Goal: Answer question/provide support: Share knowledge or assist other users

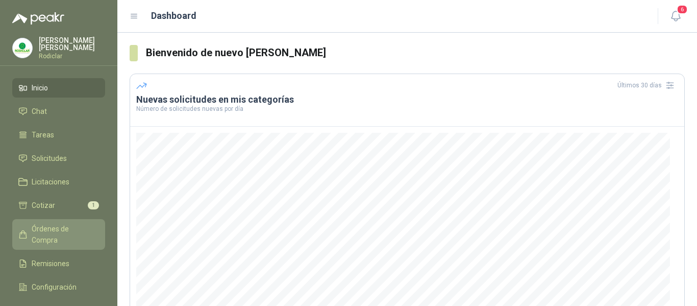
click at [55, 225] on span "Órdenes de Compra" at bounding box center [64, 234] width 64 height 22
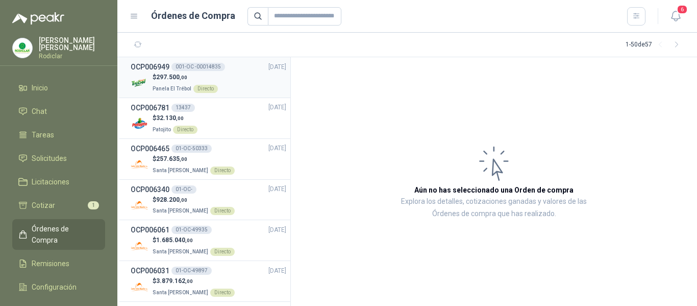
click at [243, 79] on div "$ 297.500 ,00 Panela El Trébol Directo" at bounding box center [209, 82] width 156 height 21
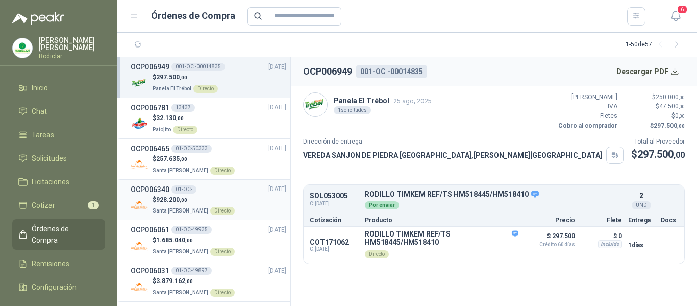
click at [224, 192] on div "OCP006340 01-OC- 11/07/25" at bounding box center [209, 189] width 156 height 11
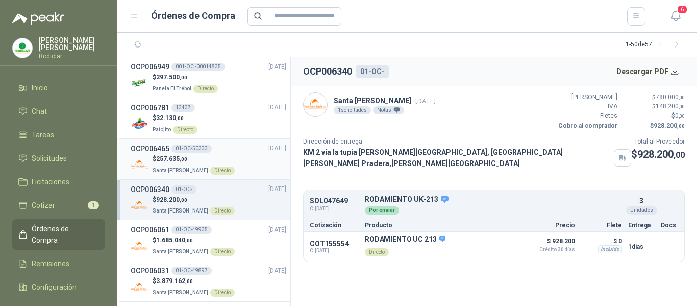
click at [233, 157] on div "$ 257.635 ,00 Santa Anita Napoles Directo" at bounding box center [209, 164] width 156 height 21
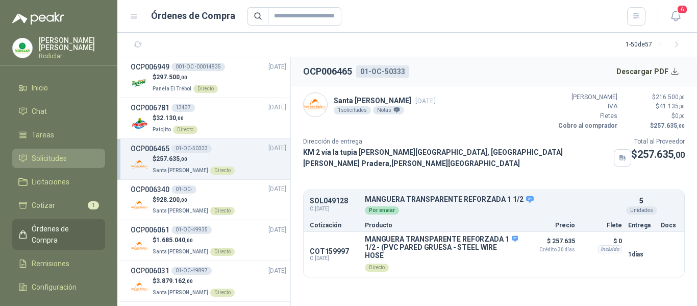
click at [56, 161] on span "Solicitudes" at bounding box center [49, 158] width 35 height 11
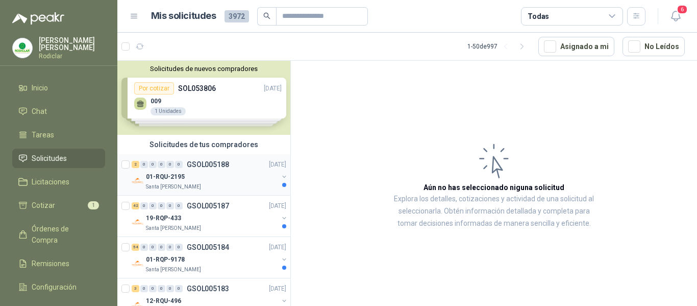
click at [196, 176] on div "01-RQU-2195" at bounding box center [212, 176] width 132 height 12
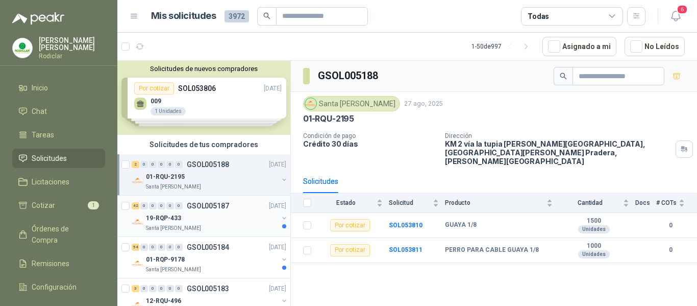
click at [234, 224] on div "Santa [PERSON_NAME]" at bounding box center [212, 228] width 132 height 8
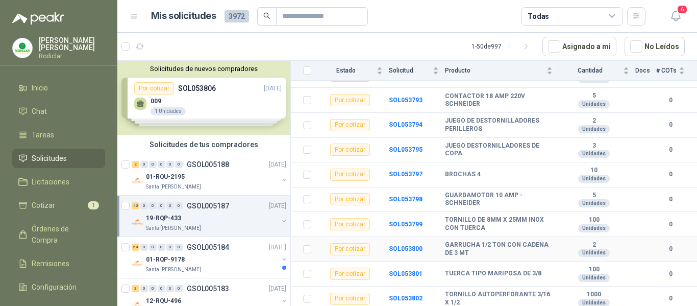
scroll to position [936, 0]
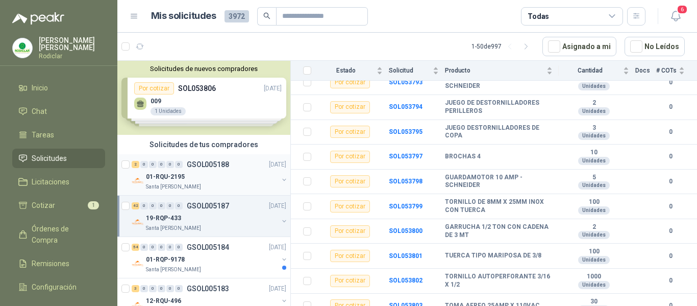
click at [204, 186] on div "Santa [PERSON_NAME]" at bounding box center [212, 187] width 132 height 8
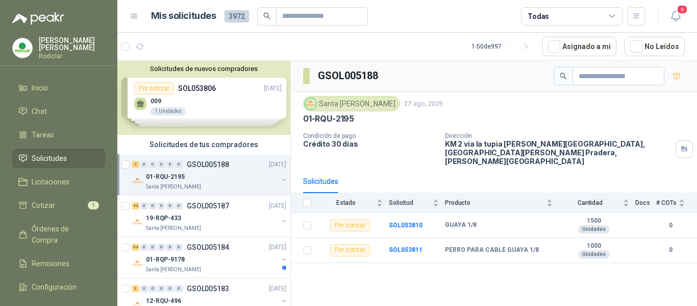
click at [210, 171] on div "01-RQU-2195" at bounding box center [212, 176] width 132 height 12
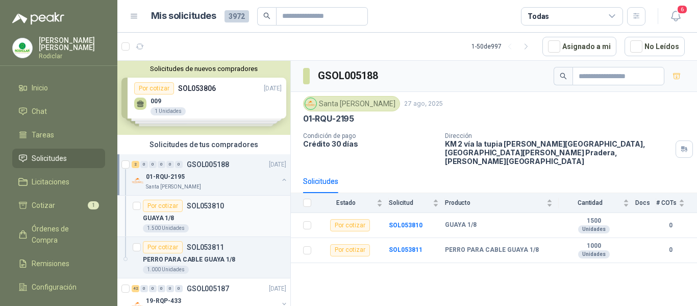
click at [229, 218] on div "GUAYA 1/8" at bounding box center [214, 218] width 143 height 12
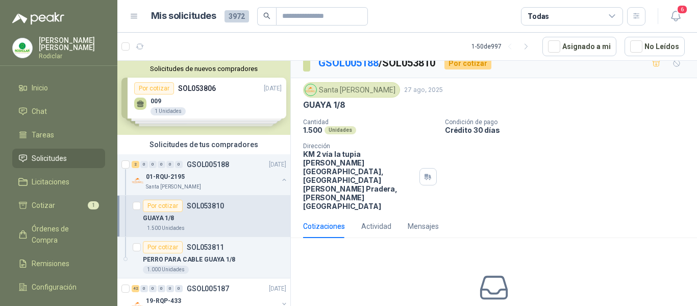
scroll to position [44, 0]
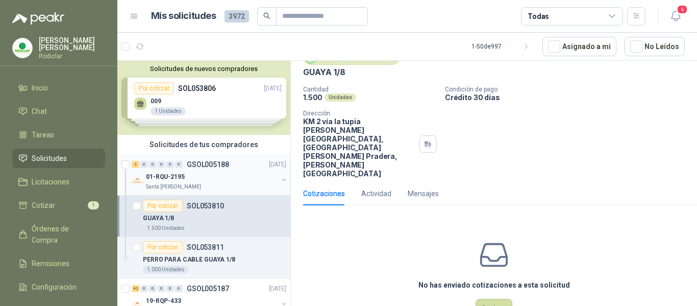
click at [231, 185] on div "Santa [PERSON_NAME]" at bounding box center [212, 187] width 132 height 8
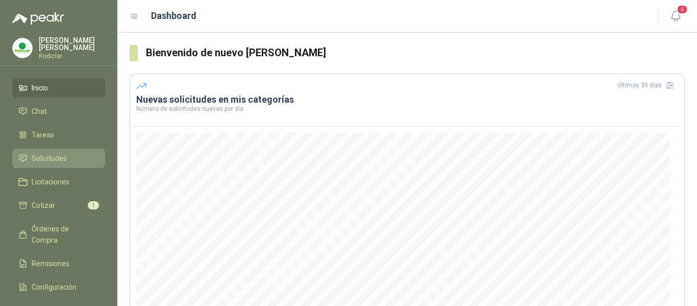
click at [63, 160] on span "Solicitudes" at bounding box center [49, 158] width 35 height 11
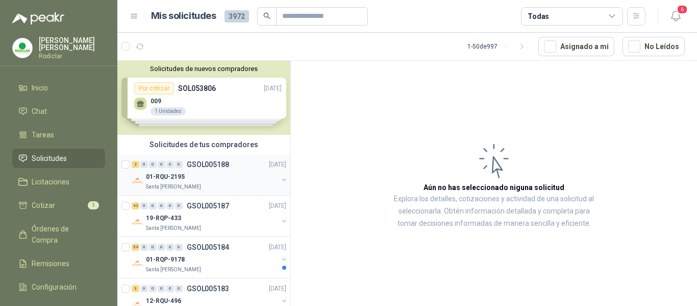
click at [219, 156] on div "2 0 0 0 0 0 GSOL005188 [DATE] 01-RQU-2195 [GEOGRAPHIC_DATA][PERSON_NAME]" at bounding box center [203, 174] width 173 height 41
click at [232, 176] on div "01-RQU-2195" at bounding box center [212, 176] width 132 height 12
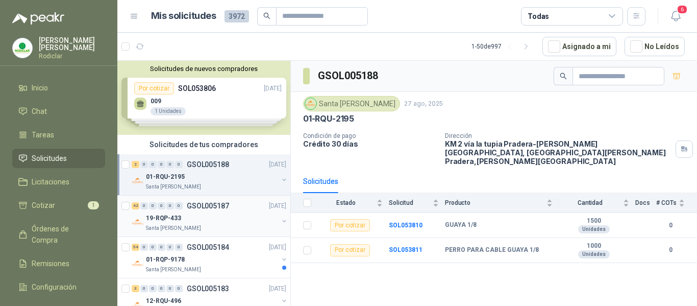
click at [225, 222] on div "19-RQP-433" at bounding box center [212, 218] width 132 height 12
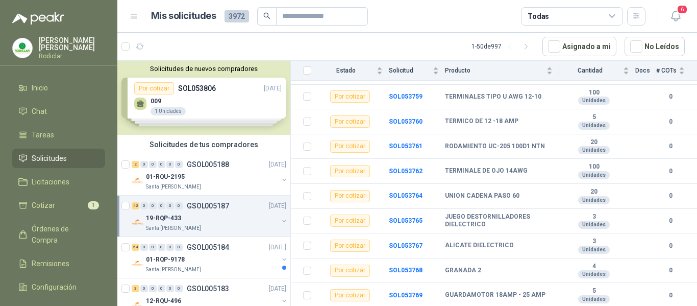
scroll to position [222, 0]
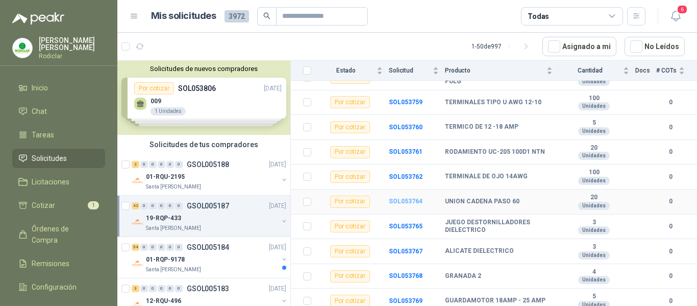
click at [411, 197] on b "SOL053764" at bounding box center [406, 200] width 34 height 7
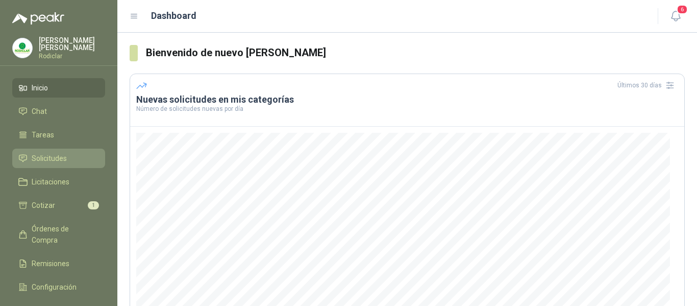
click at [49, 156] on span "Solicitudes" at bounding box center [49, 158] width 35 height 11
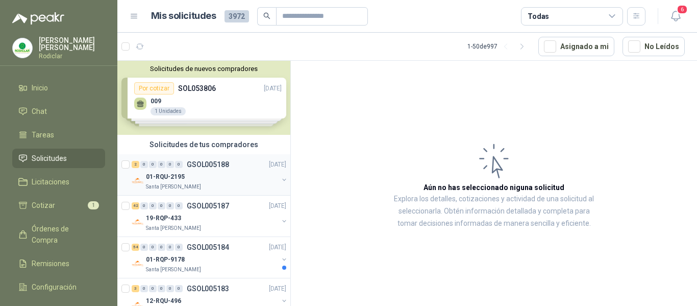
click at [232, 185] on div "Santa [PERSON_NAME]" at bounding box center [212, 187] width 132 height 8
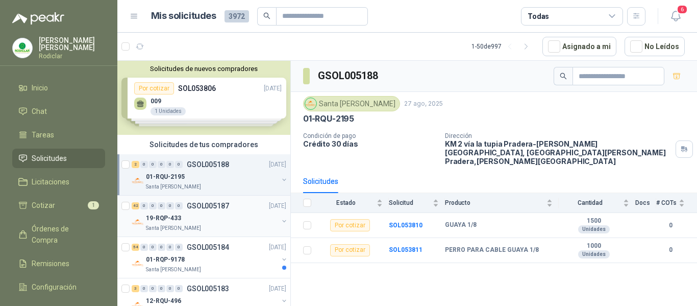
click at [240, 211] on div "42 0 0 0 0 0 GSOL005187 [DATE]" at bounding box center [210, 206] width 157 height 12
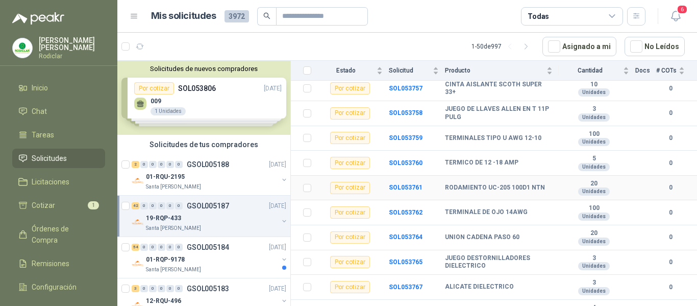
scroll to position [204, 0]
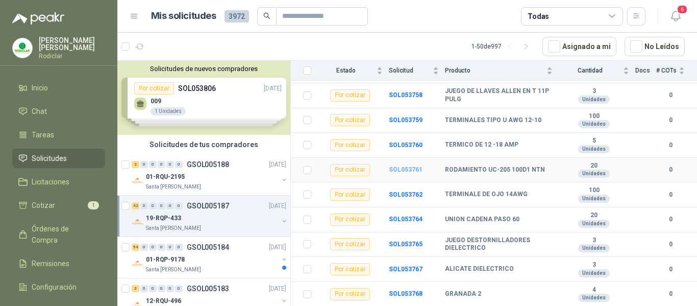
click at [403, 166] on b "SOL053761" at bounding box center [406, 169] width 34 height 7
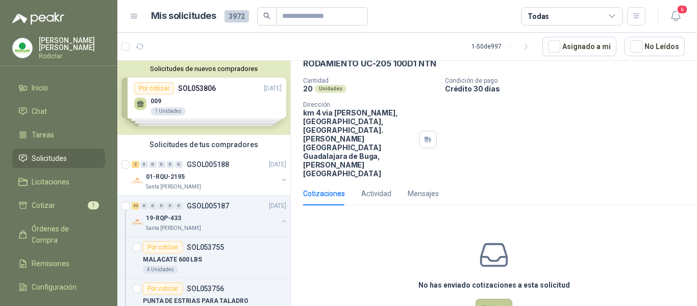
click at [493, 299] on button "Cotizar" at bounding box center [494, 308] width 37 height 19
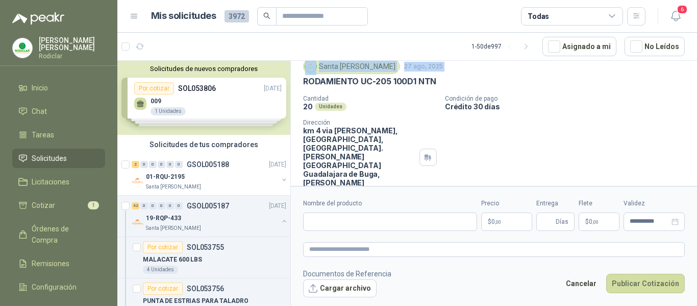
scroll to position [35, 0]
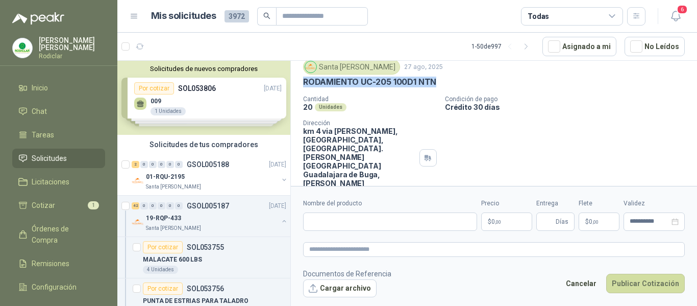
drag, startPoint x: 306, startPoint y: 71, endPoint x: 434, endPoint y: 86, distance: 128.9
click at [434, 86] on p "RODAMIENTO UC-205 100D1 NTN" at bounding box center [369, 82] width 133 height 11
copy p "RODAMIENTO UC-205 100D1 NTN"
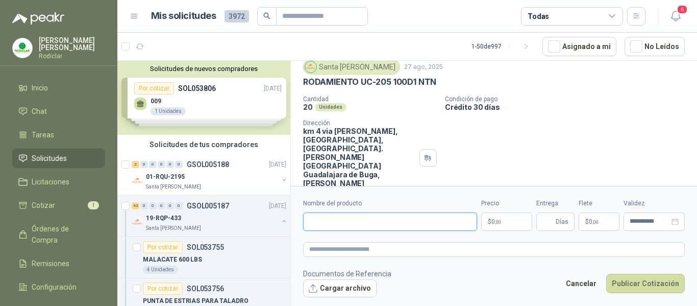
click at [355, 222] on input "Nombre del producto" at bounding box center [390, 221] width 174 height 18
paste input "**********"
type input "**********"
click at [362, 244] on textarea at bounding box center [494, 249] width 382 height 15
paste textarea "**********"
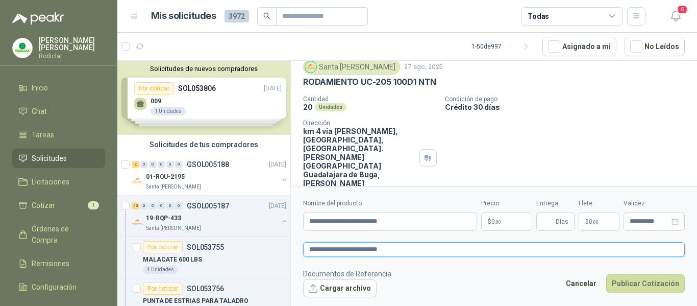
type textarea "**********"
click at [492, 224] on span "0 ,00" at bounding box center [496, 221] width 10 height 6
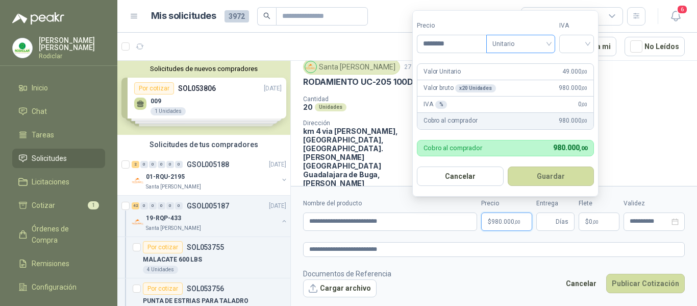
click at [548, 45] on span "Unitario" at bounding box center [520, 43] width 57 height 15
type input "********"
click at [520, 65] on div "Unitario" at bounding box center [522, 64] width 53 height 11
click at [570, 47] on input "search" at bounding box center [576, 42] width 22 height 15
click at [574, 65] on div "19%" at bounding box center [578, 64] width 19 height 11
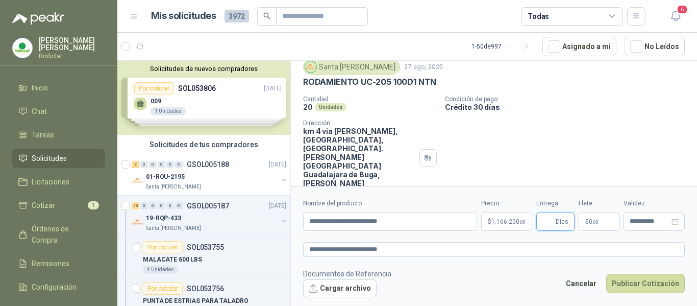
click at [552, 222] on input "Entrega" at bounding box center [547, 221] width 11 height 17
type input "*"
click at [640, 282] on button "Publicar Cotización" at bounding box center [645, 283] width 79 height 19
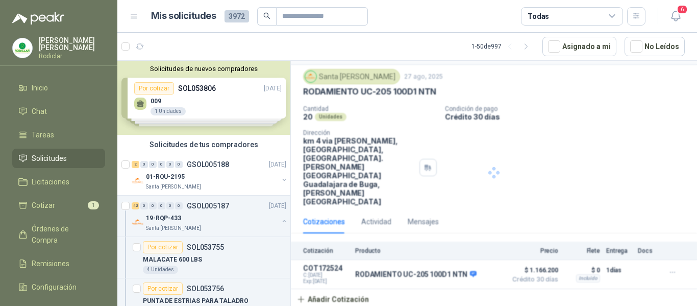
scroll to position [0, 0]
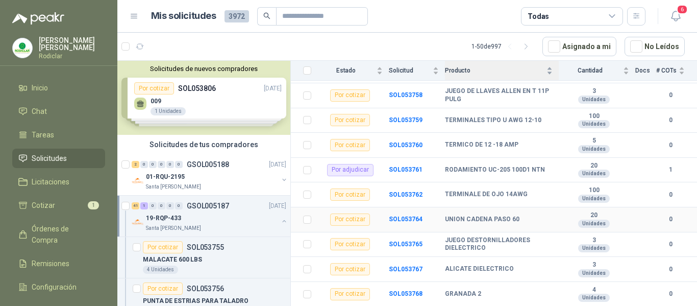
scroll to position [255, 0]
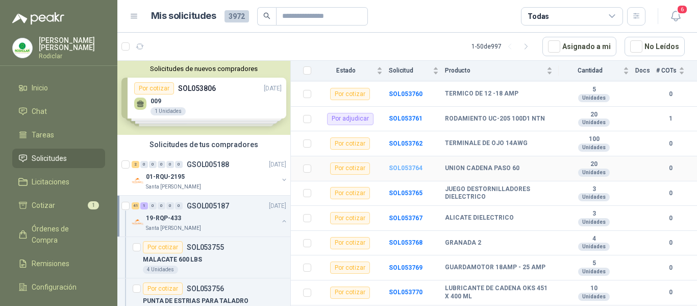
click at [404, 164] on b "SOL053764" at bounding box center [406, 167] width 34 height 7
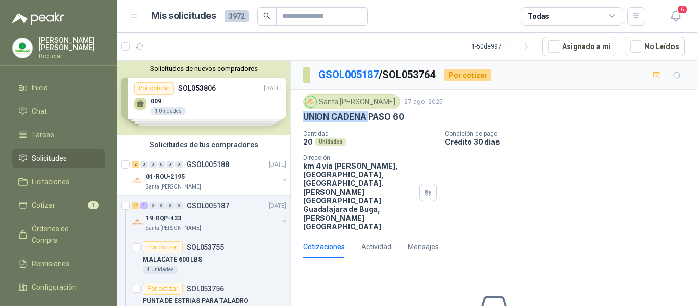
drag, startPoint x: 303, startPoint y: 118, endPoint x: 369, endPoint y: 119, distance: 65.8
click at [369, 119] on p "UNION CADENA PASO 60" at bounding box center [353, 116] width 101 height 11
click at [560, 235] on div "Cotizaciones Actividad Mensajes" at bounding box center [494, 246] width 382 height 23
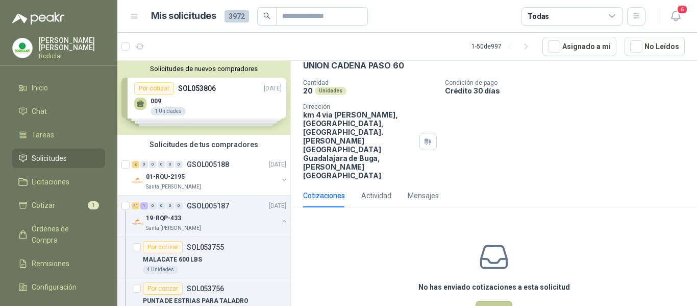
click at [497, 301] on button "Cotizar" at bounding box center [494, 310] width 37 height 19
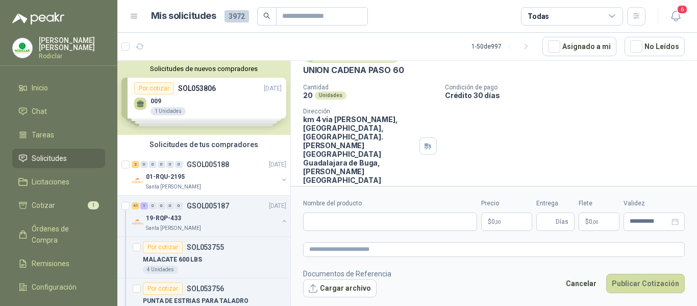
scroll to position [46, 0]
drag, startPoint x: 303, startPoint y: 70, endPoint x: 405, endPoint y: 75, distance: 101.6
click at [405, 75] on div "UNION CADENA PASO 60" at bounding box center [494, 70] width 382 height 11
copy p "UNION CADENA PASO 60"
click at [361, 220] on input "Nombre del producto" at bounding box center [390, 221] width 174 height 18
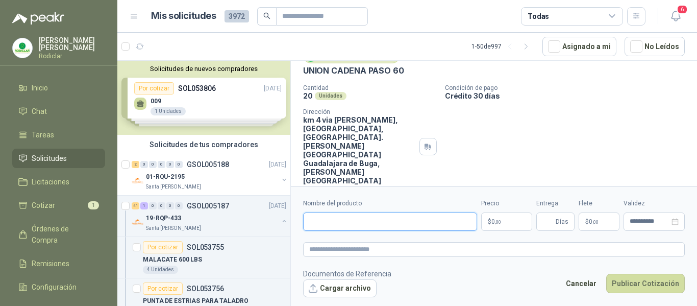
paste input "**********"
type input "**********"
click at [363, 250] on textarea at bounding box center [494, 249] width 382 height 15
paste textarea "**********"
type textarea "**********"
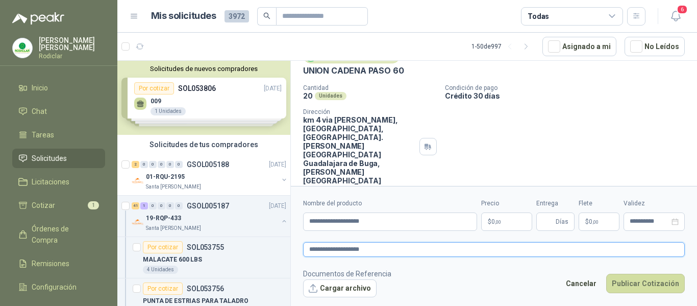
type textarea "**********"
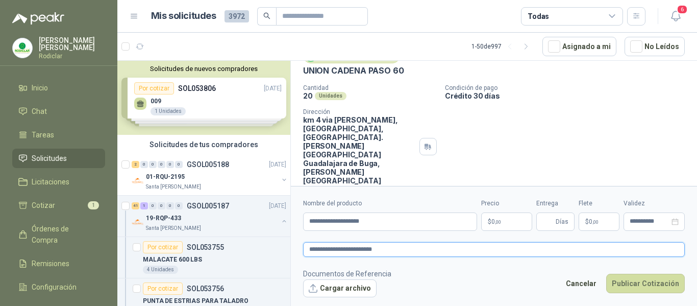
type textarea "**********"
click at [494, 221] on span "0 ,00" at bounding box center [496, 221] width 10 height 6
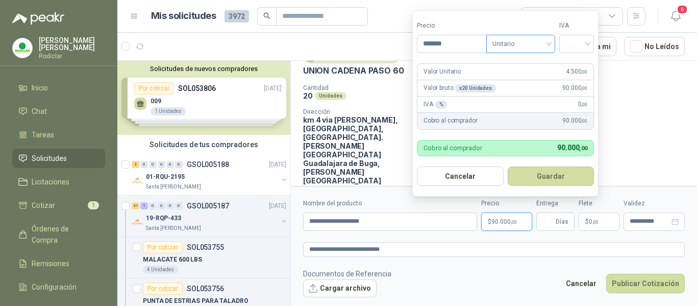
click at [529, 49] on span "Unitario" at bounding box center [520, 43] width 57 height 15
type input "*******"
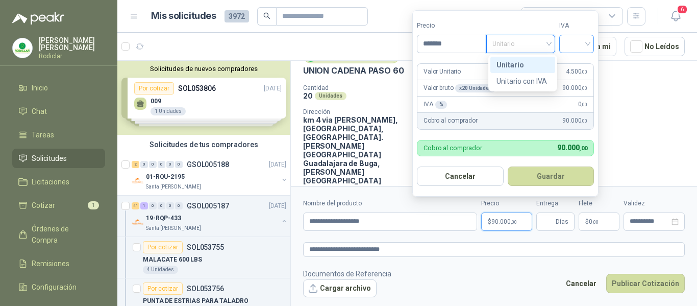
drag, startPoint x: 521, startPoint y: 66, endPoint x: 566, endPoint y: 52, distance: 47.0
click at [536, 62] on div "Unitario" at bounding box center [522, 64] width 53 height 11
click at [581, 44] on input "search" at bounding box center [576, 42] width 22 height 15
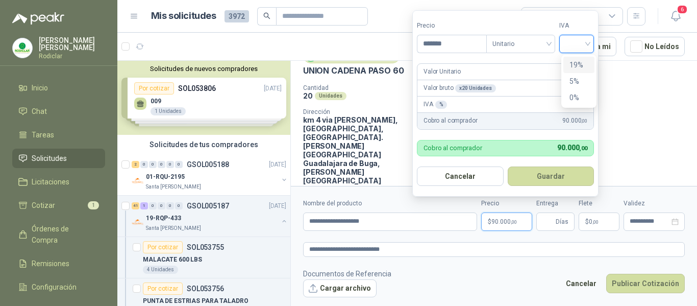
click at [581, 62] on div "19%" at bounding box center [578, 64] width 19 height 11
click at [546, 225] on input "Entrega" at bounding box center [547, 221] width 11 height 17
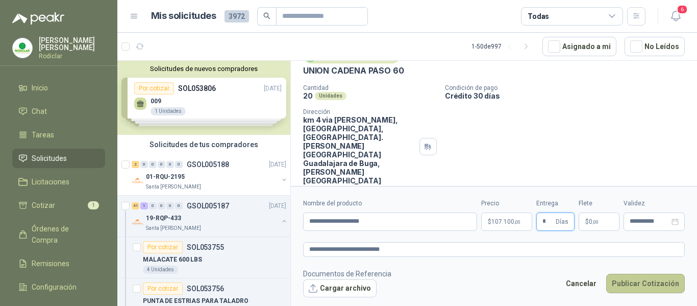
type input "*"
click at [646, 290] on button "Publicar Cotización" at bounding box center [645, 283] width 79 height 19
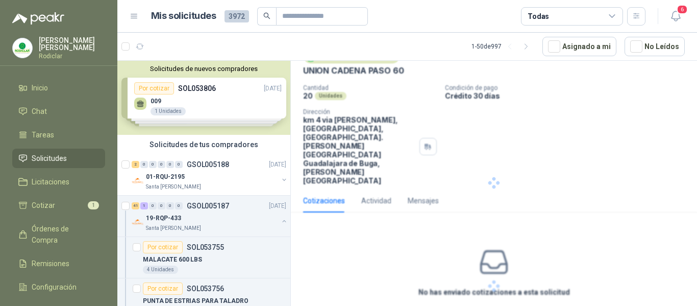
scroll to position [0, 0]
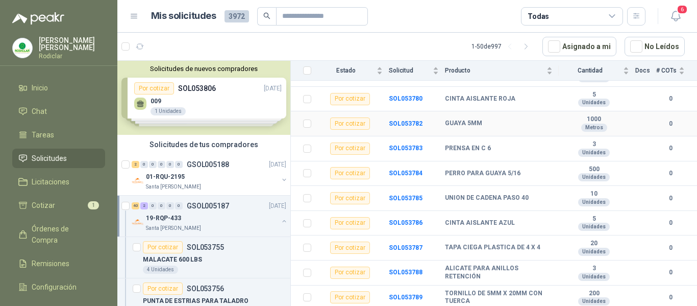
scroll to position [663, 0]
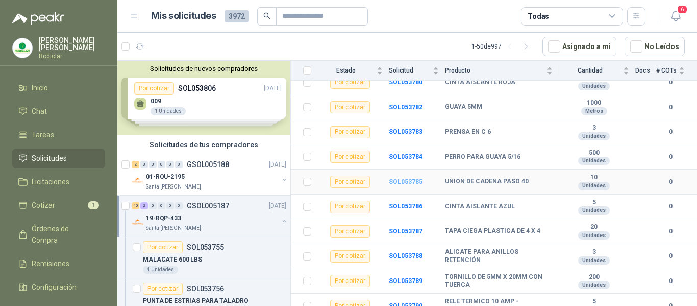
click at [405, 178] on b "SOL053785" at bounding box center [406, 181] width 34 height 7
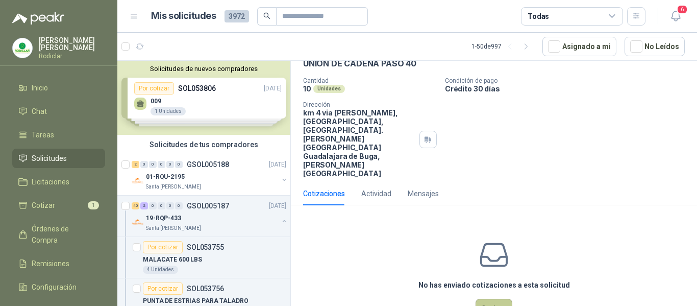
click at [491, 299] on button "Cotizar" at bounding box center [494, 308] width 37 height 19
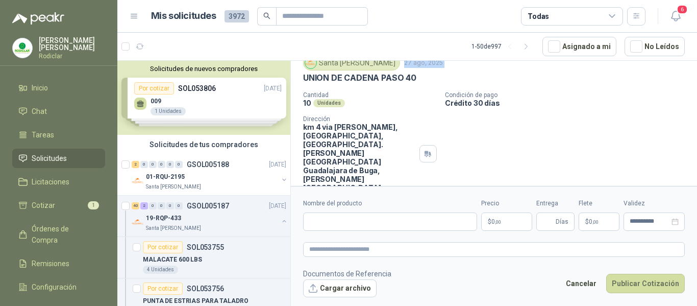
scroll to position [37, 0]
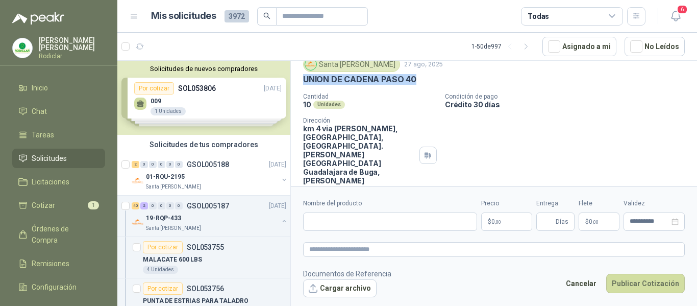
drag, startPoint x: 304, startPoint y: 70, endPoint x: 420, endPoint y: 80, distance: 116.2
click at [420, 80] on div "UNION DE CADENA PASO 40" at bounding box center [494, 79] width 382 height 11
copy p "UNION DE CADENA PASO 40"
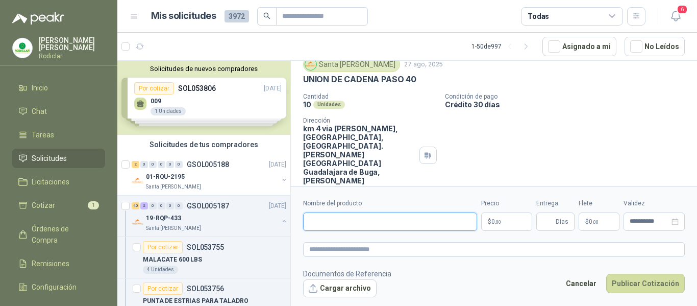
click at [373, 216] on input "Nombre del producto" at bounding box center [390, 221] width 174 height 18
paste input "**********"
type input "**********"
click at [364, 244] on textarea at bounding box center [494, 249] width 382 height 15
paste textarea "**********"
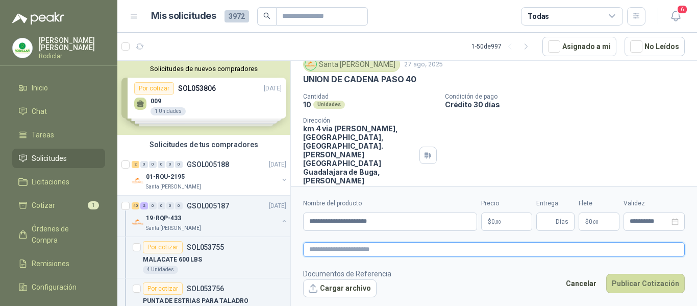
type textarea "**********"
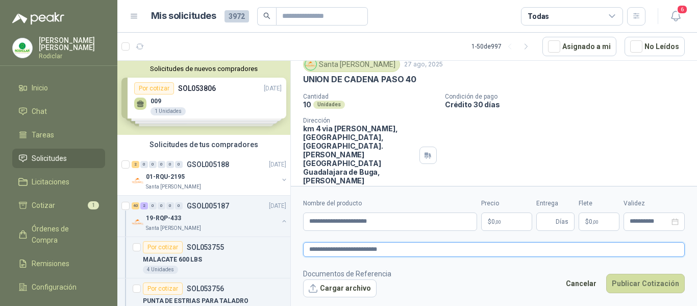
type textarea "**********"
click at [515, 225] on p "$ 0 ,00" at bounding box center [506, 221] width 51 height 18
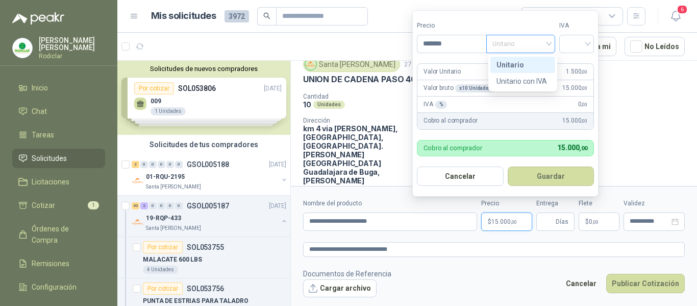
click at [520, 41] on span "Unitario" at bounding box center [520, 43] width 57 height 15
type input "*******"
drag, startPoint x: 519, startPoint y: 64, endPoint x: 558, endPoint y: 53, distance: 40.4
click at [527, 61] on div "Unitario" at bounding box center [522, 64] width 53 height 11
click at [569, 46] on input "search" at bounding box center [576, 42] width 22 height 15
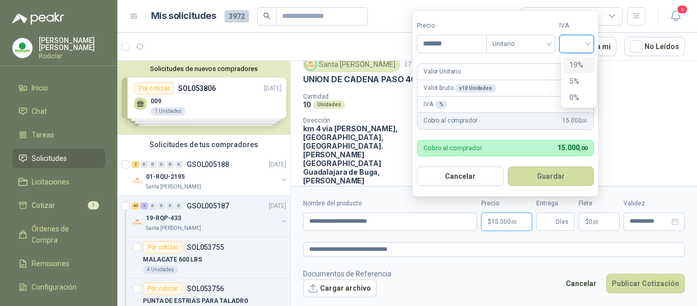
click at [583, 68] on div "19%" at bounding box center [578, 64] width 19 height 11
click at [551, 225] on input "Entrega" at bounding box center [547, 221] width 11 height 17
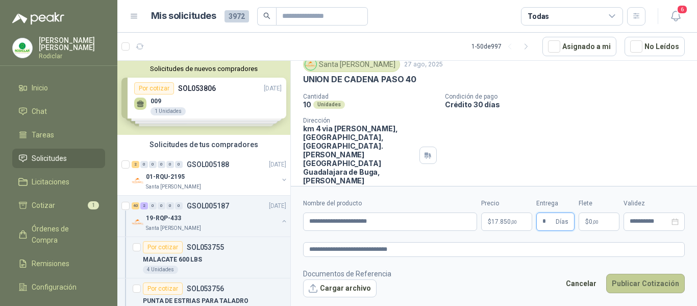
type input "*"
click at [647, 285] on button "Publicar Cotización" at bounding box center [645, 283] width 79 height 19
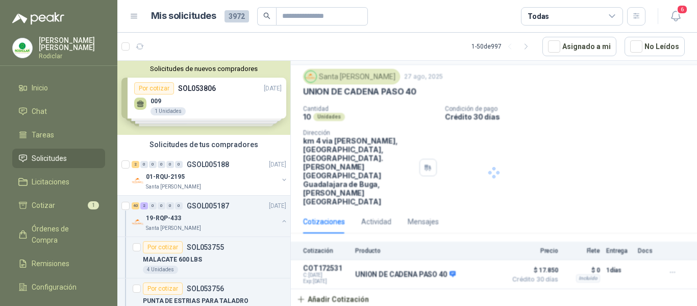
scroll to position [0, 0]
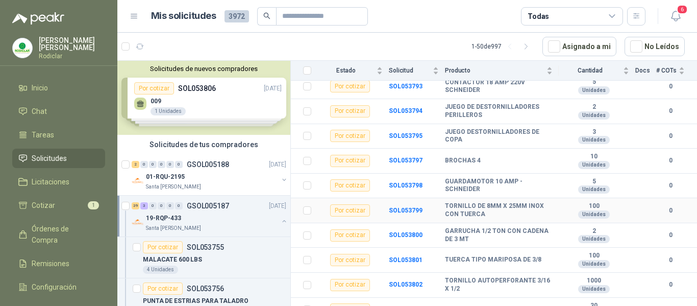
scroll to position [936, 0]
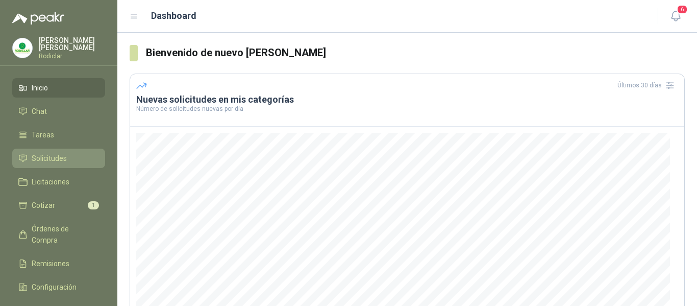
click at [43, 158] on span "Solicitudes" at bounding box center [49, 158] width 35 height 11
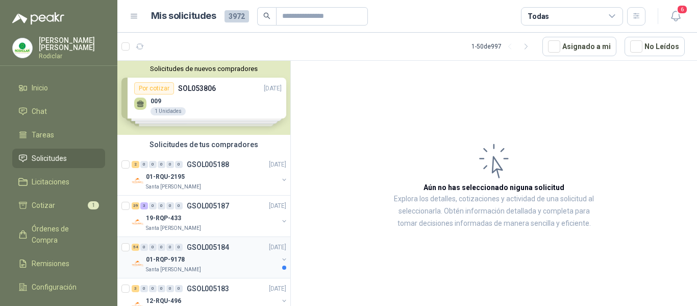
click at [223, 261] on div "01-RQP-9178" at bounding box center [212, 259] width 132 height 12
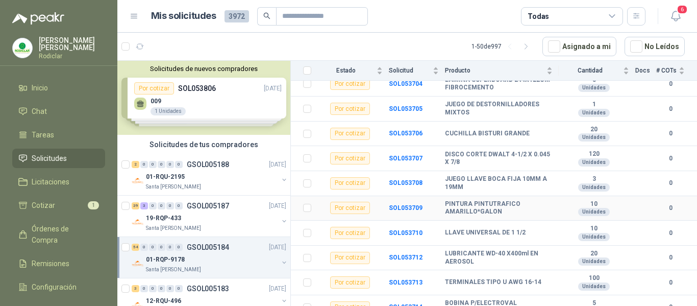
scroll to position [714, 0]
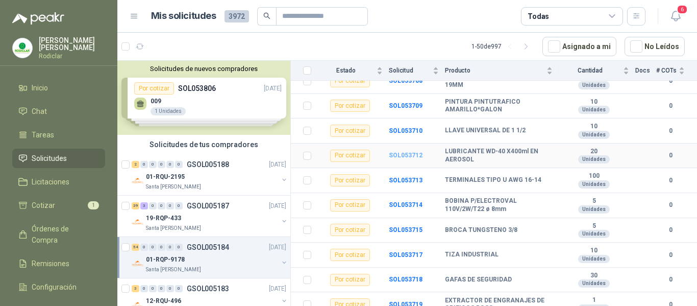
click at [407, 152] on b "SOL053712" at bounding box center [406, 155] width 34 height 7
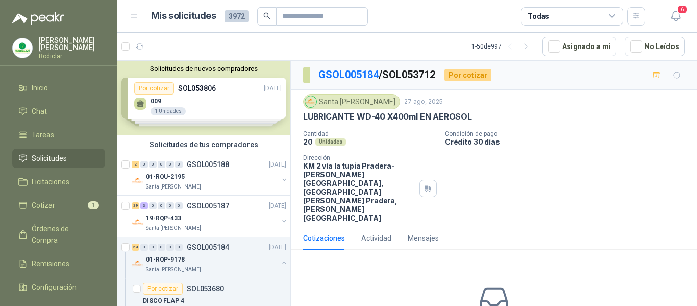
scroll to position [44, 0]
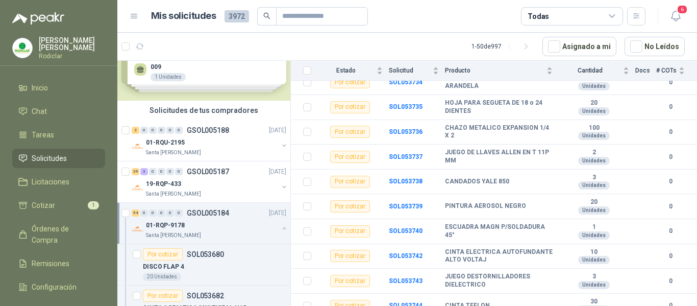
scroll to position [51, 0]
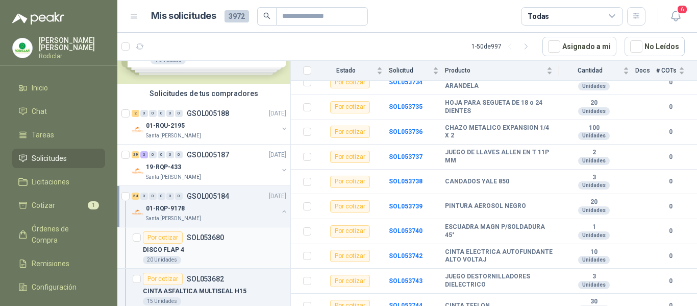
click at [249, 242] on div "Por cotizar SOL053680" at bounding box center [214, 237] width 143 height 12
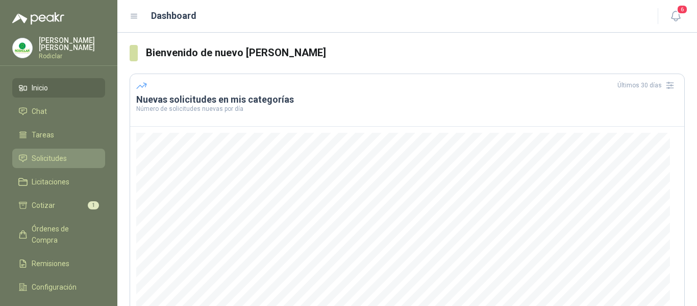
click at [55, 162] on span "Solicitudes" at bounding box center [49, 158] width 35 height 11
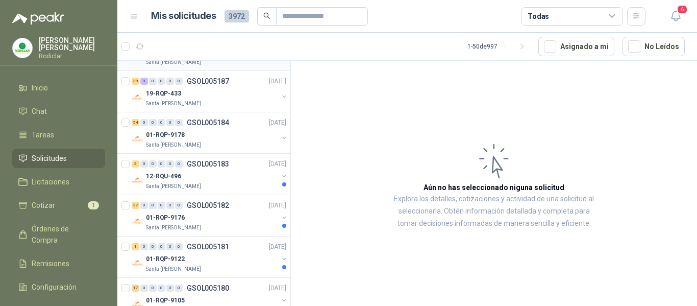
scroll to position [153, 0]
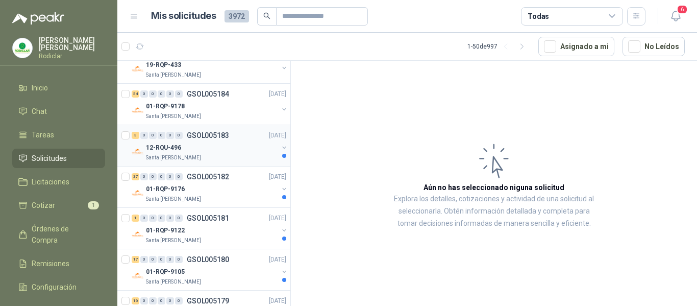
click at [226, 155] on div "Santa [PERSON_NAME]" at bounding box center [212, 158] width 132 height 8
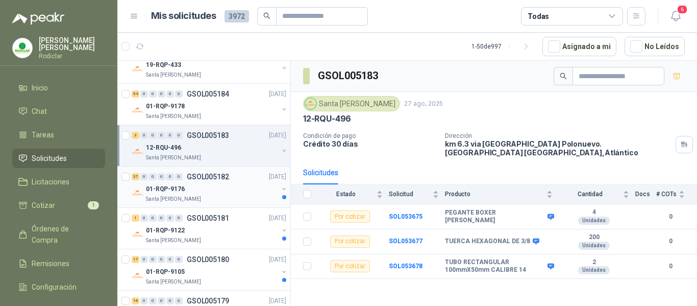
click at [230, 190] on div "01-RQP-9176" at bounding box center [212, 189] width 132 height 12
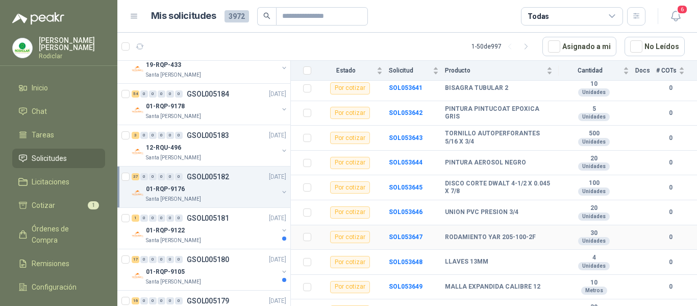
scroll to position [510, 0]
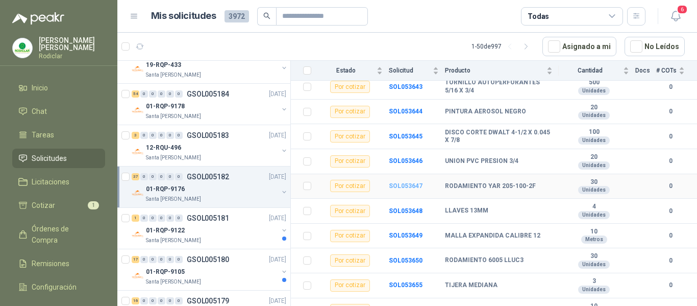
click at [410, 182] on b "SOL053647" at bounding box center [406, 185] width 34 height 7
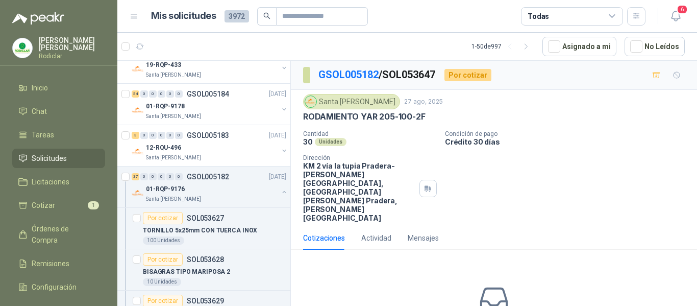
scroll to position [44, 0]
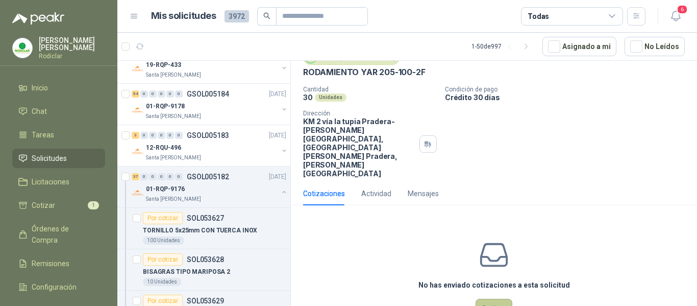
click at [496, 299] on button "Cotizar" at bounding box center [494, 308] width 37 height 19
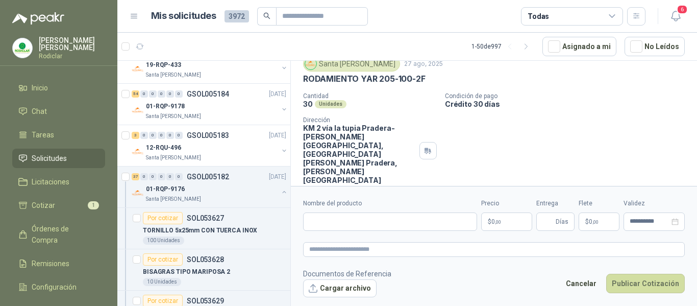
scroll to position [37, 0]
drag, startPoint x: 304, startPoint y: 80, endPoint x: 429, endPoint y: 80, distance: 125.5
click at [429, 79] on div "RODAMIENTO YAR 205-100-2F" at bounding box center [494, 79] width 382 height 11
copy p "RODAMIENTO YAR 205-100-2F"
click at [344, 215] on input "Nombre del producto" at bounding box center [390, 221] width 174 height 18
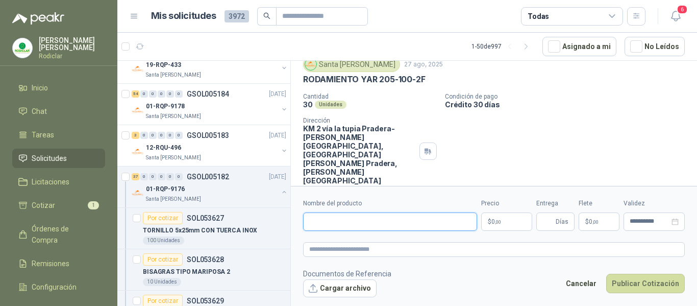
paste input "**********"
type input "**********"
click at [352, 246] on textarea at bounding box center [494, 249] width 382 height 15
paste textarea "**********"
type textarea "**********"
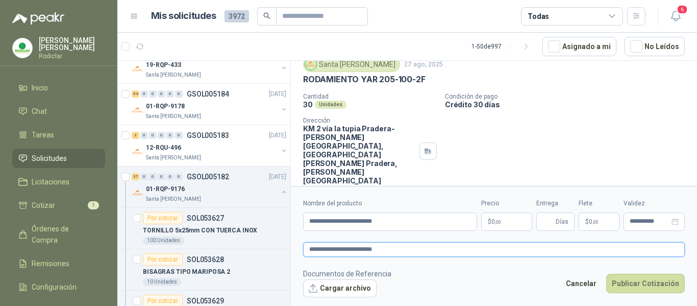
type textarea "**********"
click at [500, 221] on span ",00" at bounding box center [498, 222] width 6 height 6
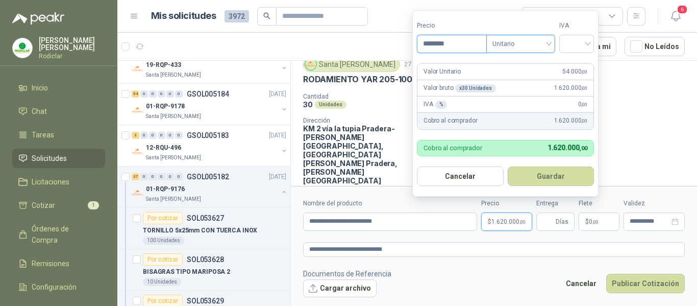
click at [547, 44] on span "Unitario" at bounding box center [520, 43] width 57 height 15
type input "********"
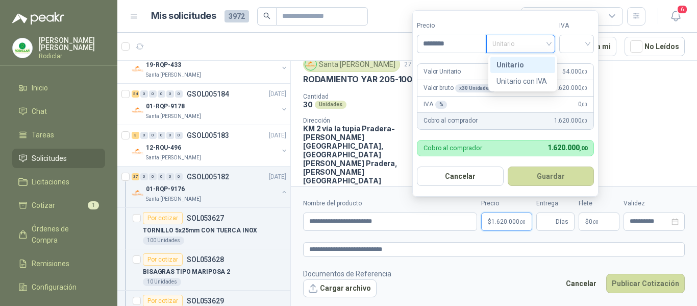
drag, startPoint x: 518, startPoint y: 64, endPoint x: 558, endPoint y: 52, distance: 42.3
click at [523, 64] on div "Unitario" at bounding box center [522, 64] width 53 height 11
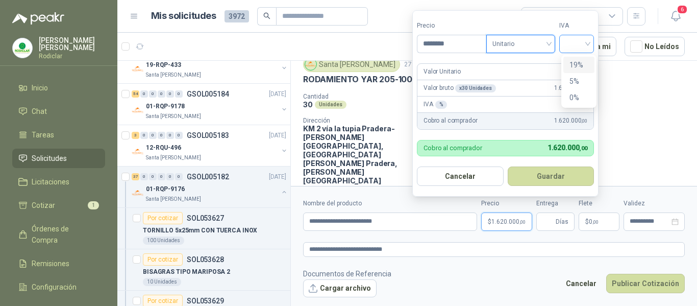
click at [566, 46] on div at bounding box center [576, 44] width 35 height 18
click at [570, 65] on div "19%" at bounding box center [578, 64] width 19 height 11
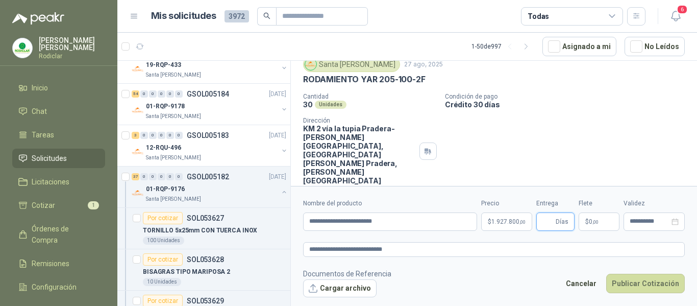
click at [543, 222] on input "Entrega" at bounding box center [547, 221] width 11 height 17
type input "*"
click at [634, 285] on button "Publicar Cotización" at bounding box center [645, 283] width 79 height 19
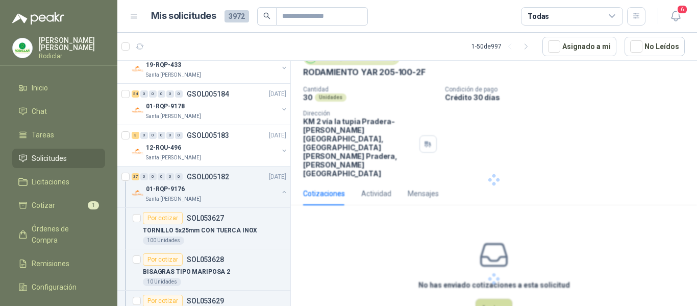
scroll to position [0, 0]
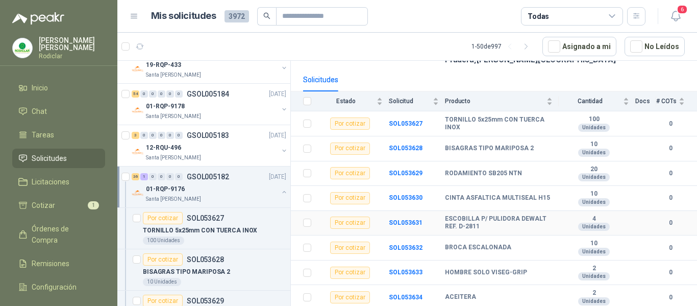
scroll to position [102, 0]
click at [393, 169] on b "SOL053629" at bounding box center [406, 172] width 34 height 7
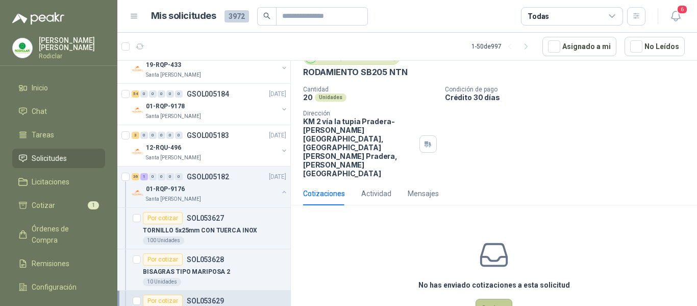
click at [489, 299] on button "Cotizar" at bounding box center [494, 308] width 37 height 19
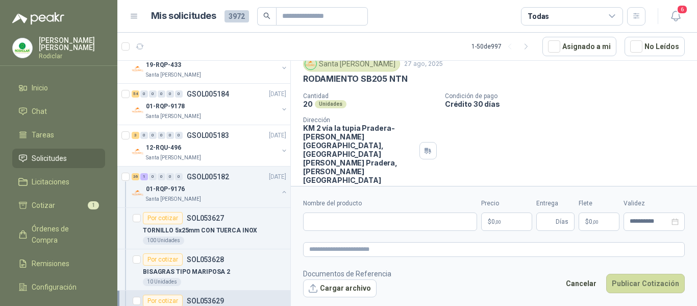
scroll to position [37, 0]
drag, startPoint x: 304, startPoint y: 80, endPoint x: 410, endPoint y: 80, distance: 106.1
click at [410, 80] on div "RODAMIENTO SB205 NTN" at bounding box center [494, 79] width 382 height 11
copy p "RODAMIENTO SB205 NTN"
click at [334, 227] on input "Nombre del producto" at bounding box center [390, 221] width 174 height 18
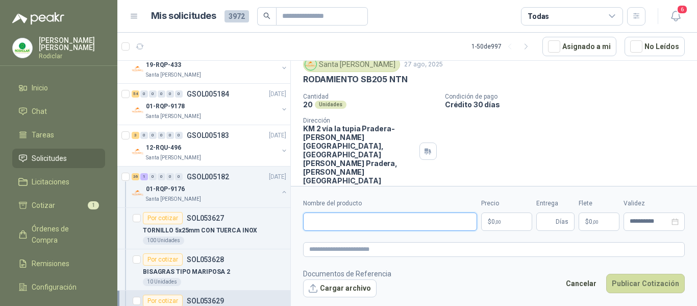
paste input "**********"
type input "**********"
click at [353, 248] on textarea at bounding box center [494, 249] width 382 height 15
paste textarea "**********"
type textarea "**********"
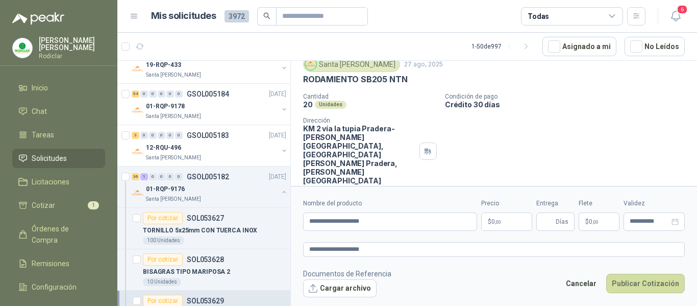
click at [506, 222] on p "$ 0 ,00" at bounding box center [506, 221] width 51 height 18
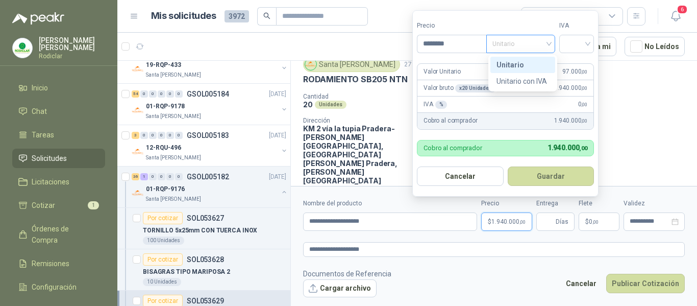
click at [541, 46] on span "Unitario" at bounding box center [520, 43] width 57 height 15
type input "********"
click at [528, 60] on div "Unitario" at bounding box center [522, 64] width 53 height 11
click at [575, 43] on input "search" at bounding box center [576, 42] width 22 height 15
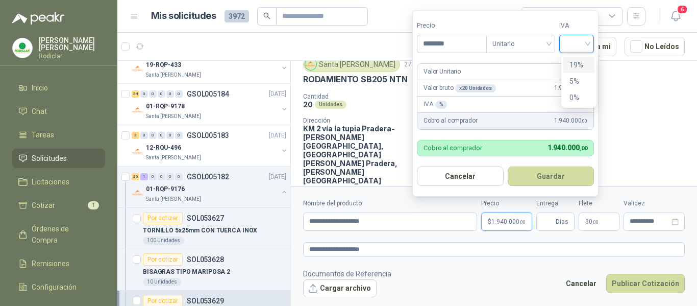
click at [578, 67] on div "19%" at bounding box center [578, 64] width 19 height 11
click at [546, 220] on input "Entrega" at bounding box center [547, 221] width 11 height 17
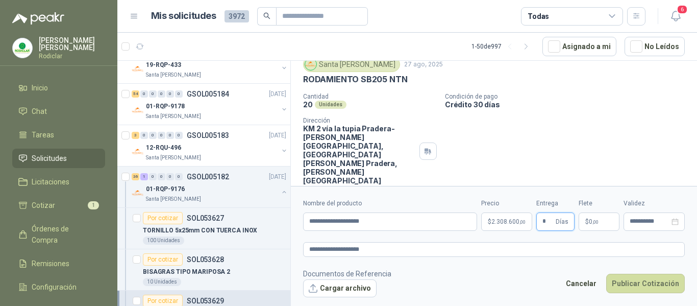
type input "*"
click at [524, 270] on footer "Documentos de Referencia Cargar archivo Cancelar Publicar Cotización" at bounding box center [494, 283] width 382 height 30
click at [642, 286] on button "Publicar Cotización" at bounding box center [645, 283] width 79 height 19
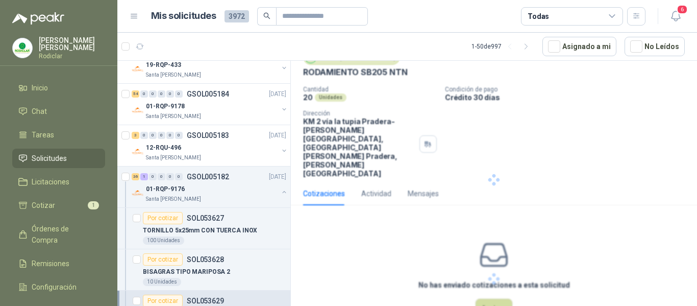
scroll to position [0, 0]
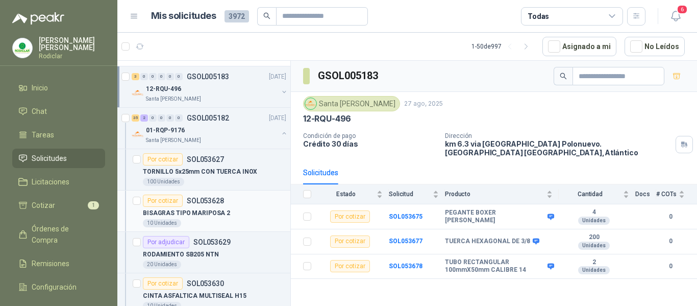
scroll to position [255, 0]
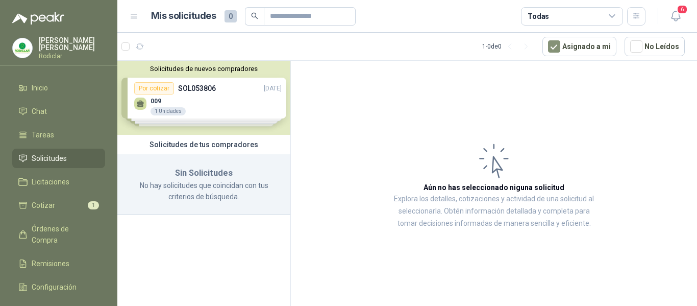
click at [208, 99] on div "Solicitudes de nuevos compradores Por cotizar SOL053806 27/08/25 009 1 Unidades…" at bounding box center [203, 98] width 173 height 74
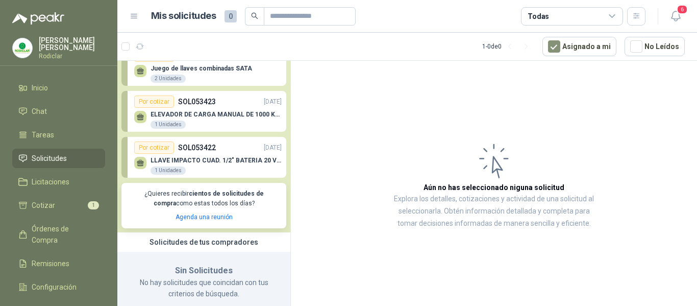
scroll to position [96, 0]
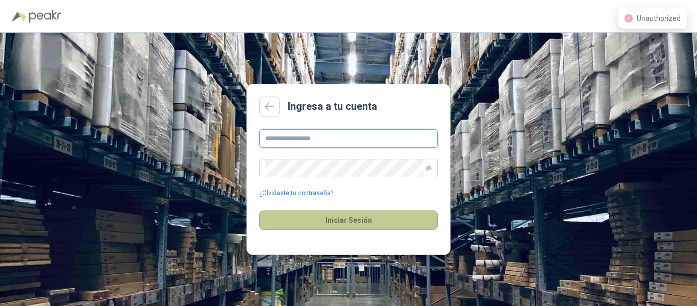
type input "**********"
click at [360, 225] on button "Iniciar Sesión" at bounding box center [348, 219] width 179 height 19
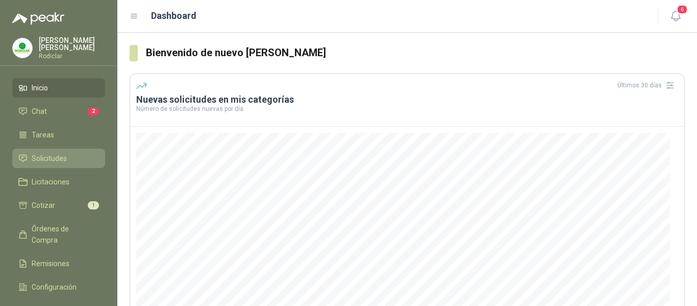
click at [50, 162] on span "Solicitudes" at bounding box center [49, 158] width 35 height 11
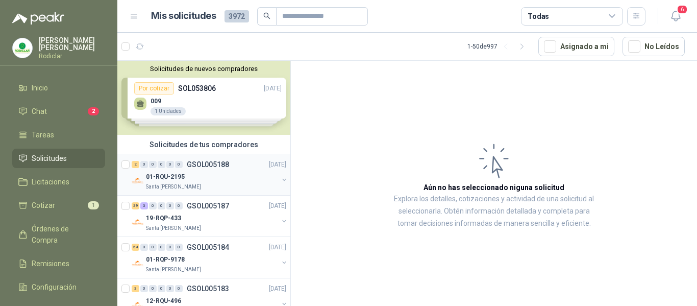
click at [238, 178] on div "01-RQU-2195" at bounding box center [212, 176] width 132 height 12
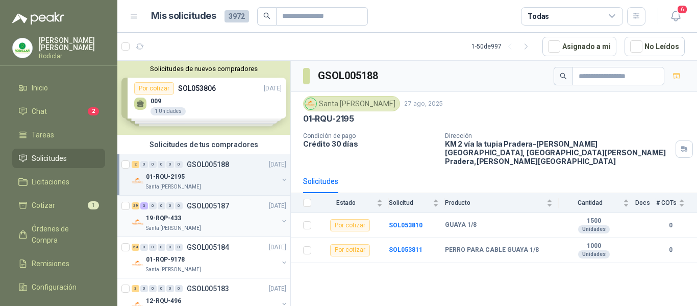
click at [237, 212] on div "19-RQP-433" at bounding box center [212, 218] width 132 height 12
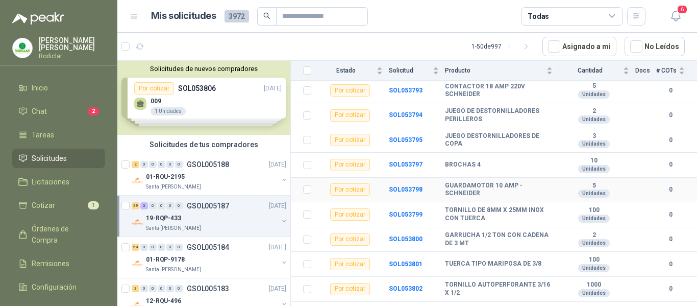
scroll to position [936, 0]
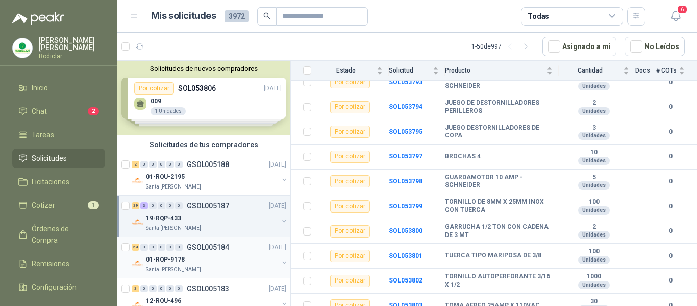
click at [228, 258] on div "01-RQP-9178" at bounding box center [212, 259] width 132 height 12
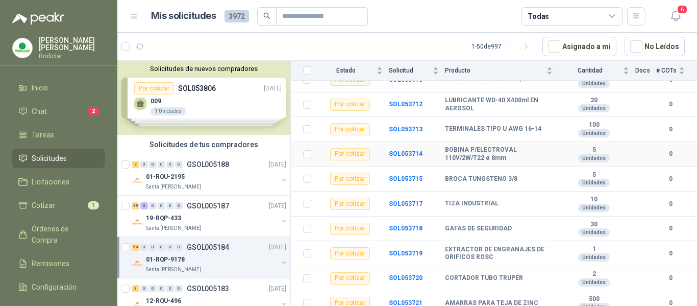
scroll to position [816, 0]
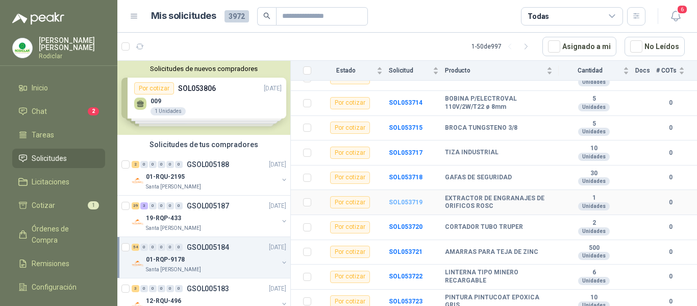
click at [413, 198] on b "SOL053719" at bounding box center [406, 201] width 34 height 7
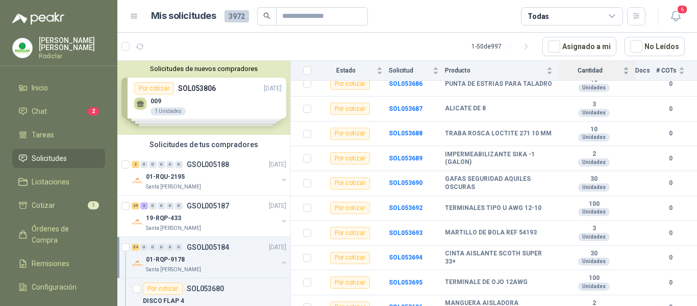
scroll to position [255, 0]
